Goal: Find specific page/section: Locate a particular part of the current website

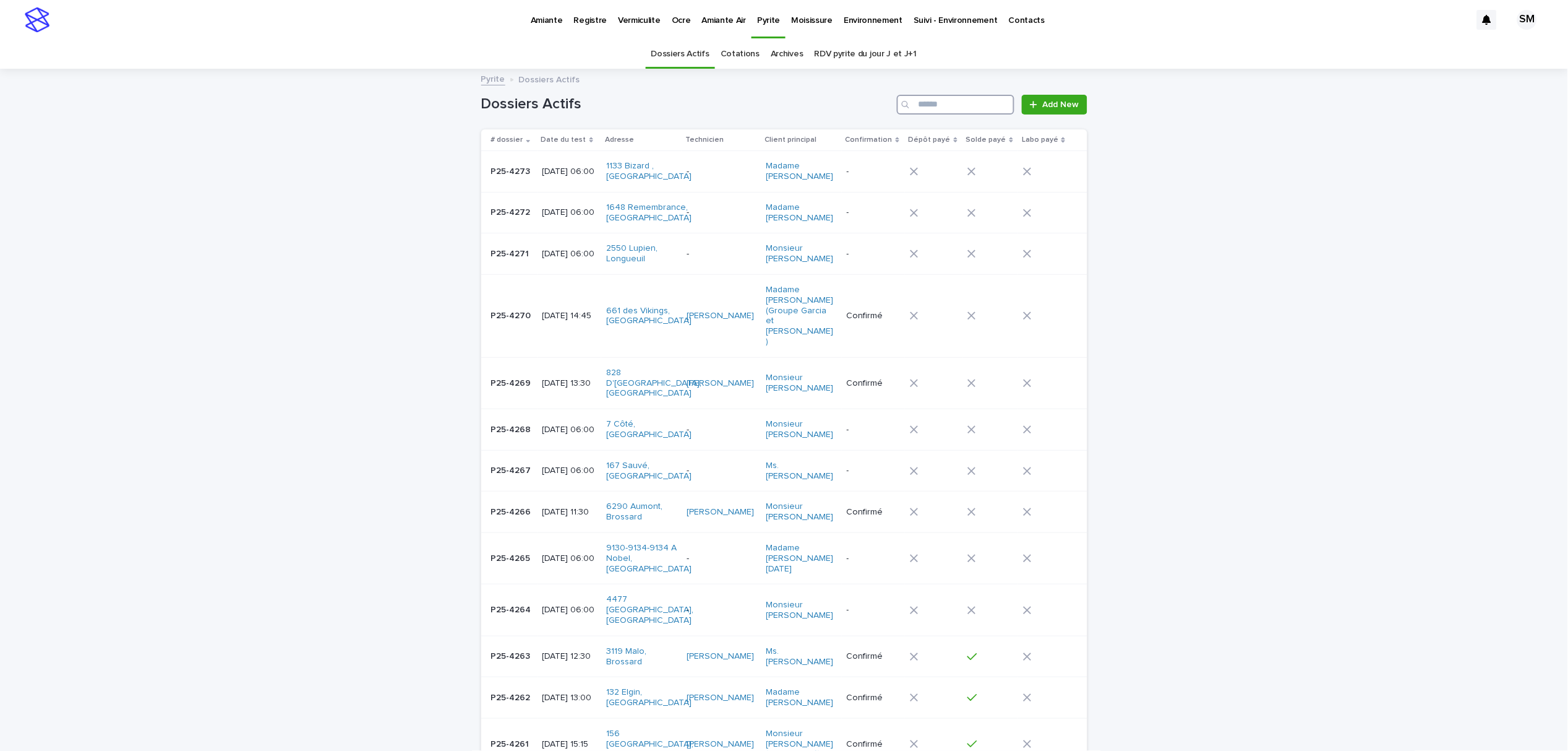
click at [948, 101] on input "Search" at bounding box center [956, 105] width 118 height 20
click at [542, 22] on p "Amiante" at bounding box center [547, 13] width 32 height 26
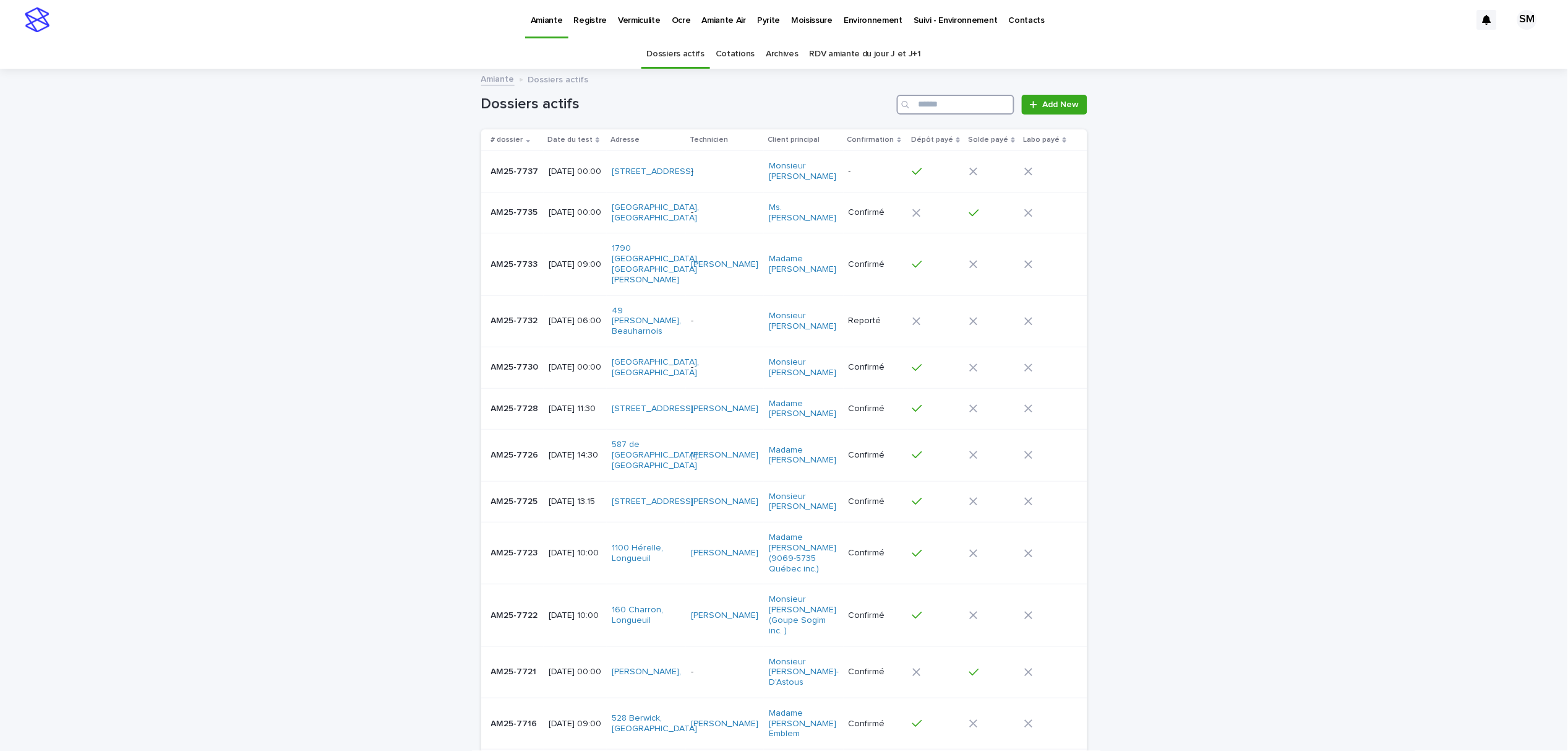
click at [959, 109] on input "Search" at bounding box center [956, 105] width 118 height 20
click at [628, 21] on p "Vermiculite" at bounding box center [639, 13] width 43 height 26
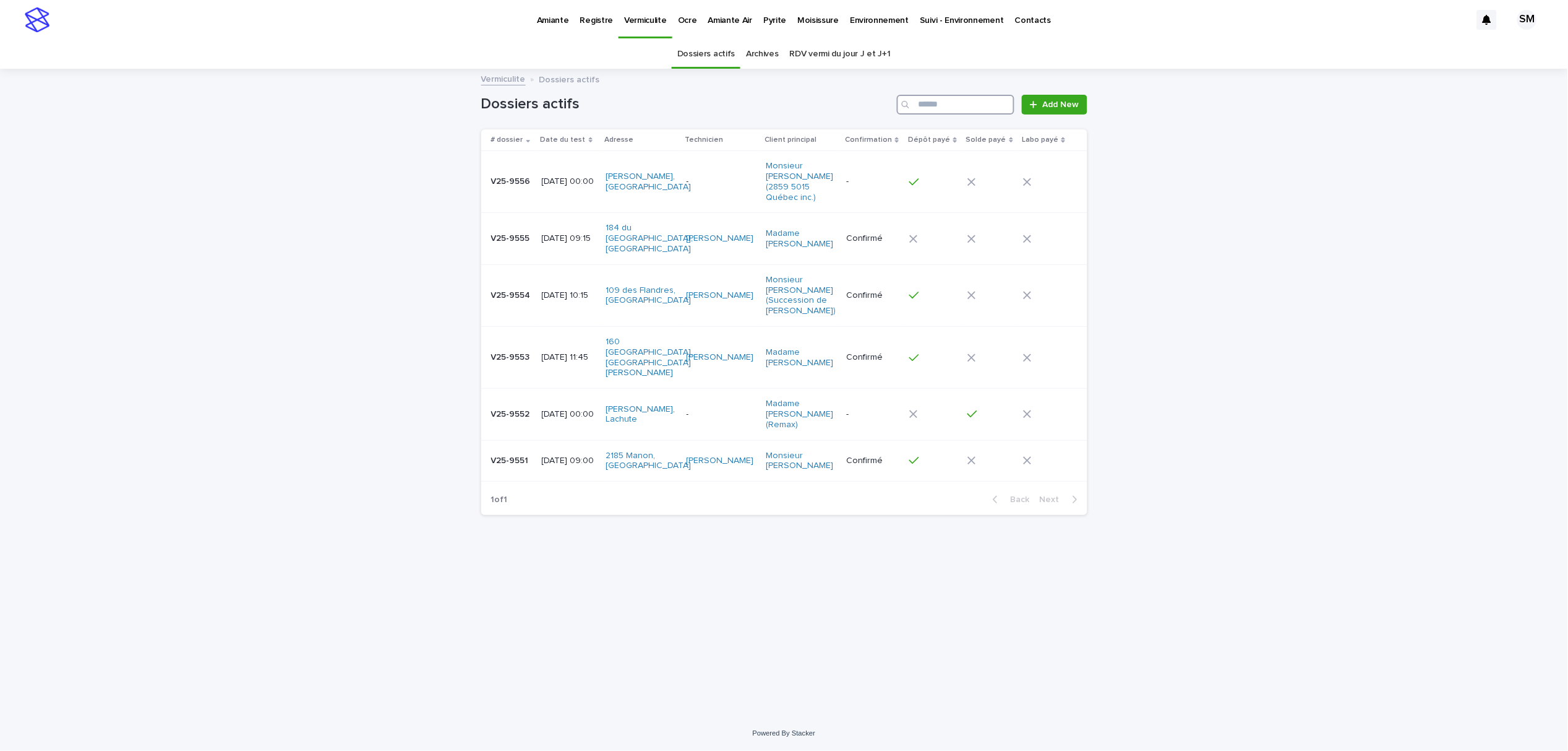
click at [957, 109] on input "Search" at bounding box center [956, 105] width 118 height 20
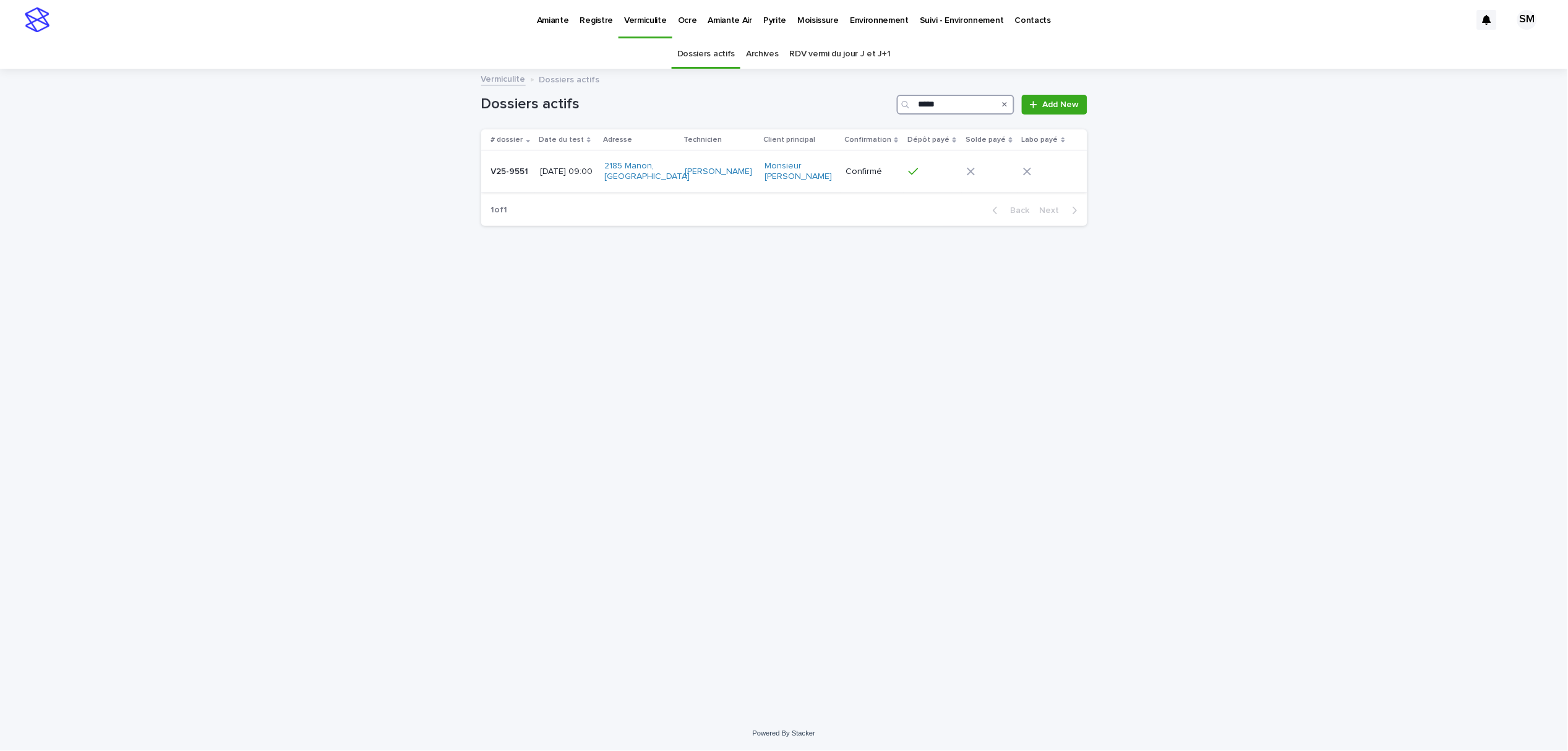
type input "*****"
click at [529, 178] on div "V25-9551 V25-9551" at bounding box center [511, 171] width 39 height 20
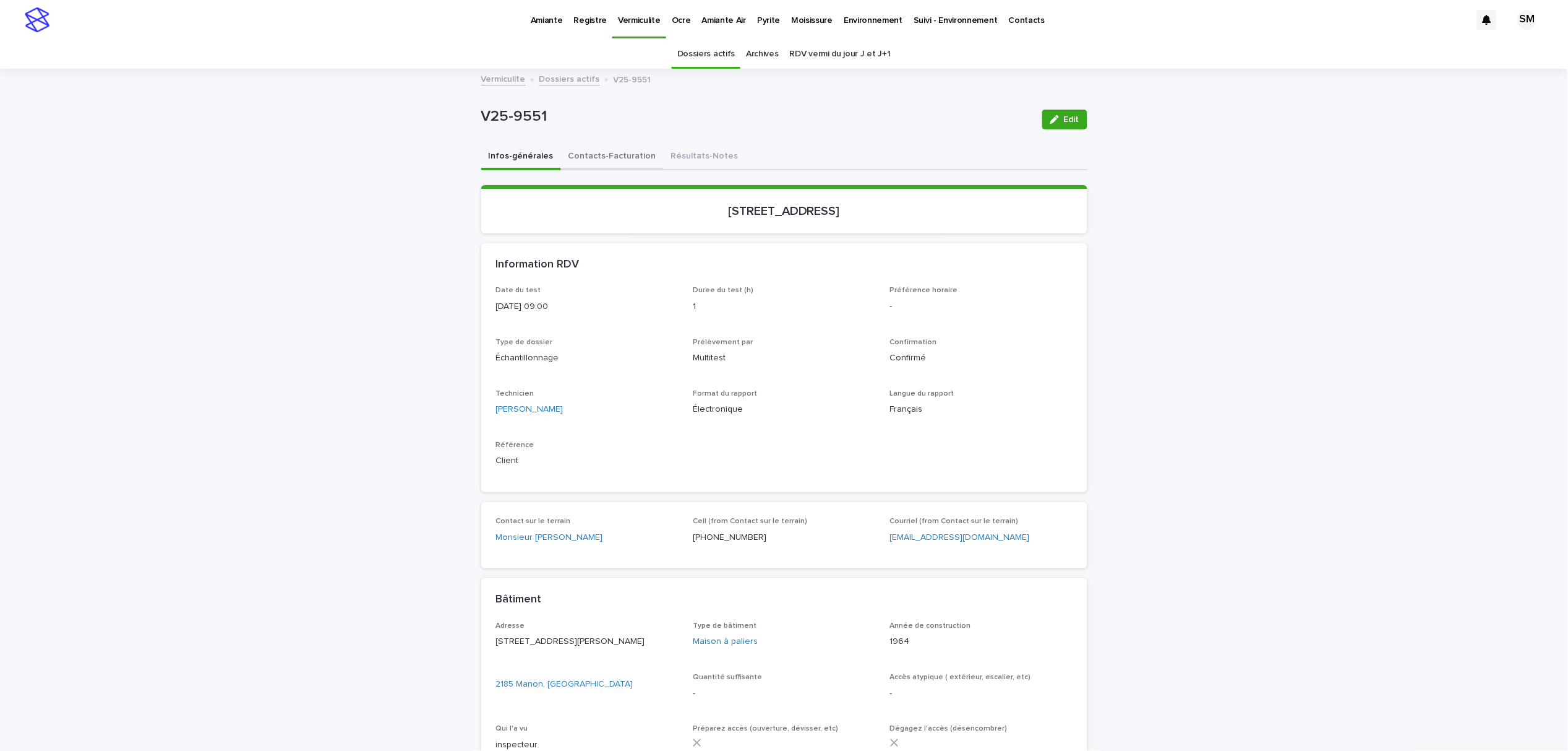
click at [608, 156] on button "Contacts-Facturation" at bounding box center [613, 157] width 103 height 26
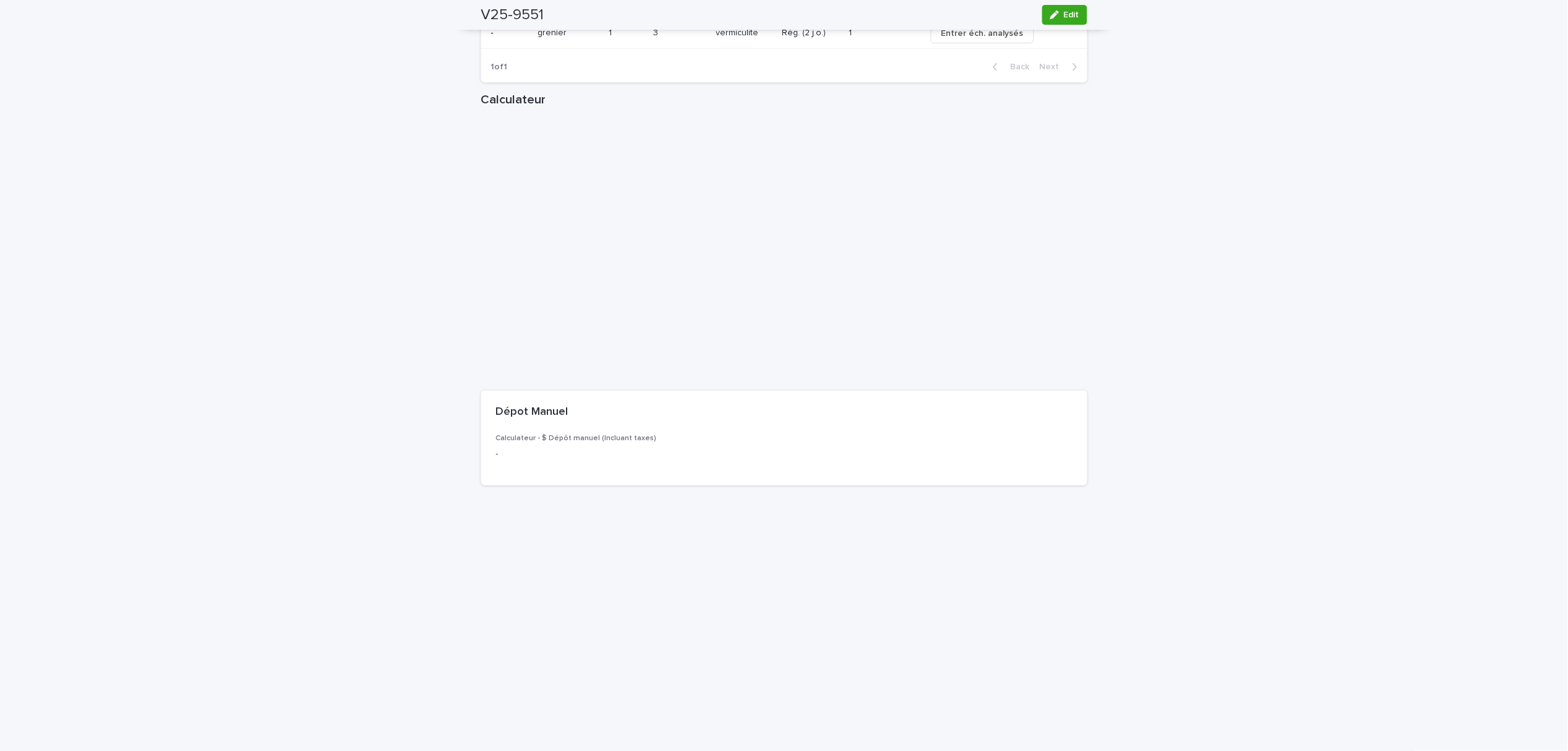
scroll to position [1132, 0]
